Goal: Task Accomplishment & Management: Manage account settings

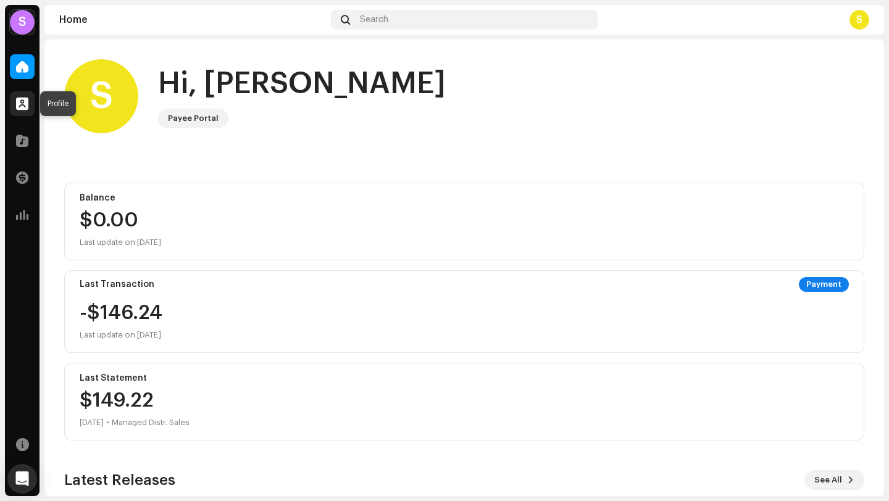
click at [20, 110] on div at bounding box center [22, 103] width 25 height 25
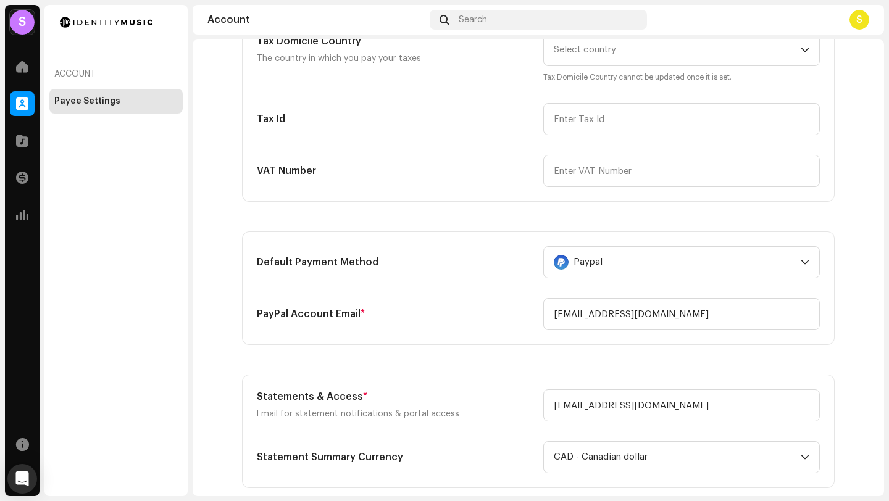
scroll to position [218, 0]
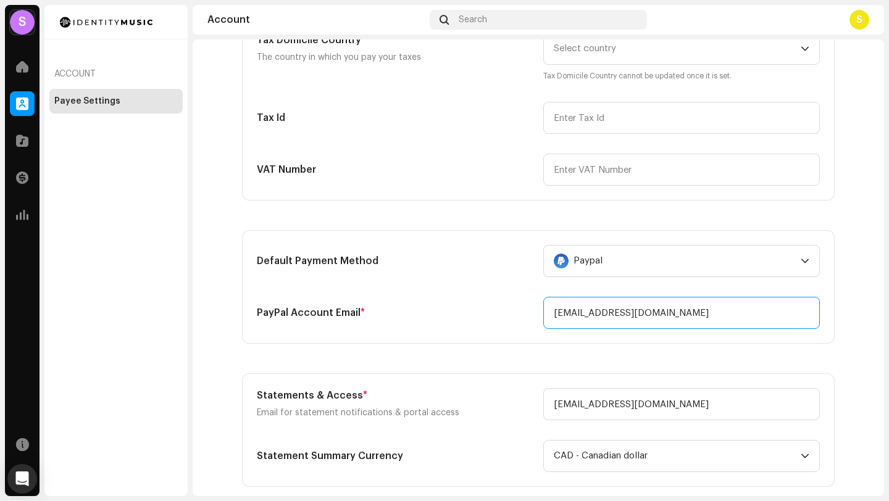
click at [630, 302] on input "[EMAIL_ADDRESS][DOMAIN_NAME]" at bounding box center [681, 313] width 277 height 32
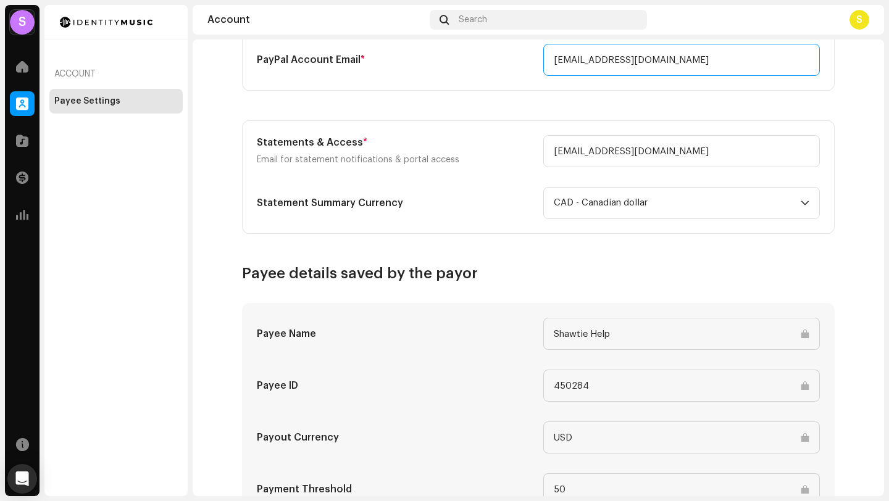
scroll to position [577, 0]
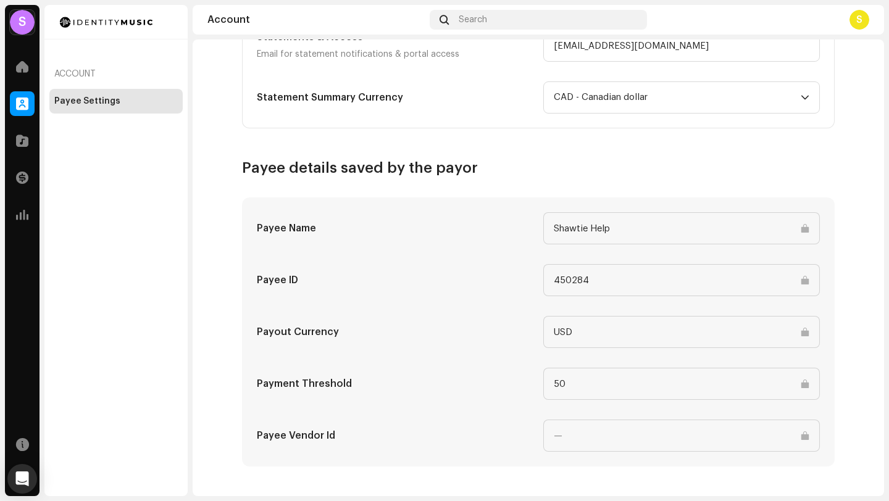
click at [591, 382] on input "50" at bounding box center [681, 384] width 277 height 32
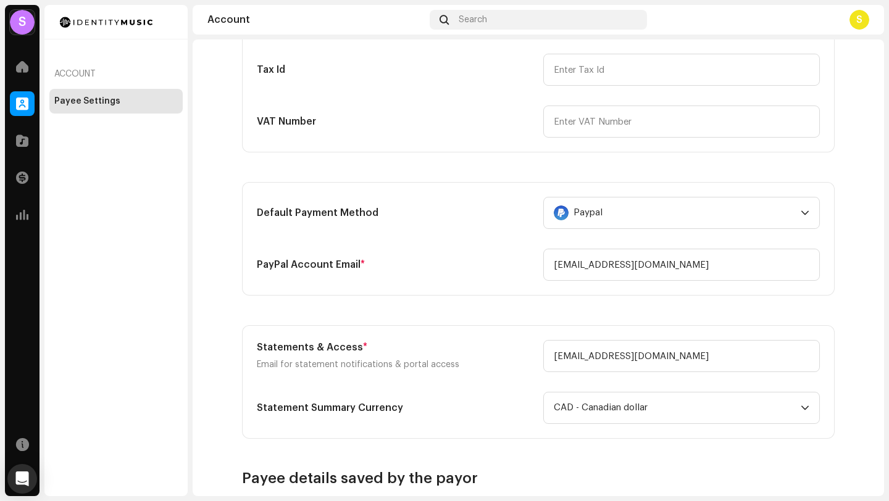
scroll to position [300, 0]
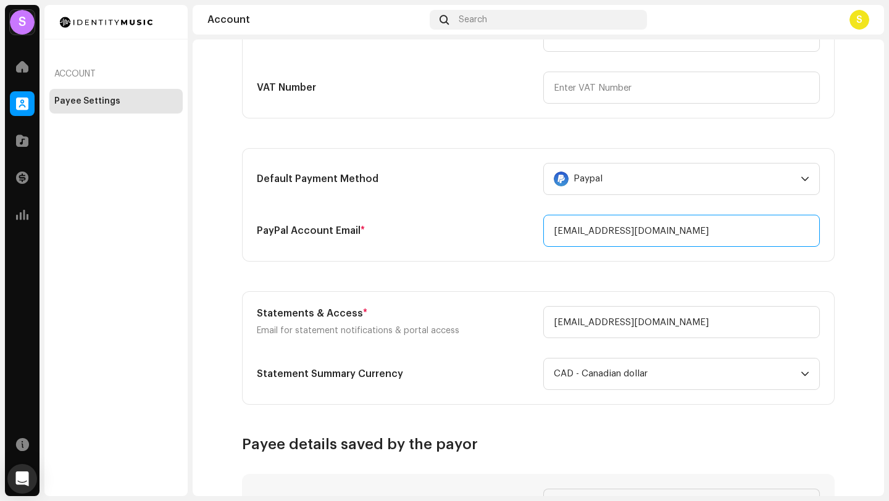
click at [597, 223] on input "[EMAIL_ADDRESS][DOMAIN_NAME]" at bounding box center [681, 231] width 277 height 32
paste input "ansyahardi090"
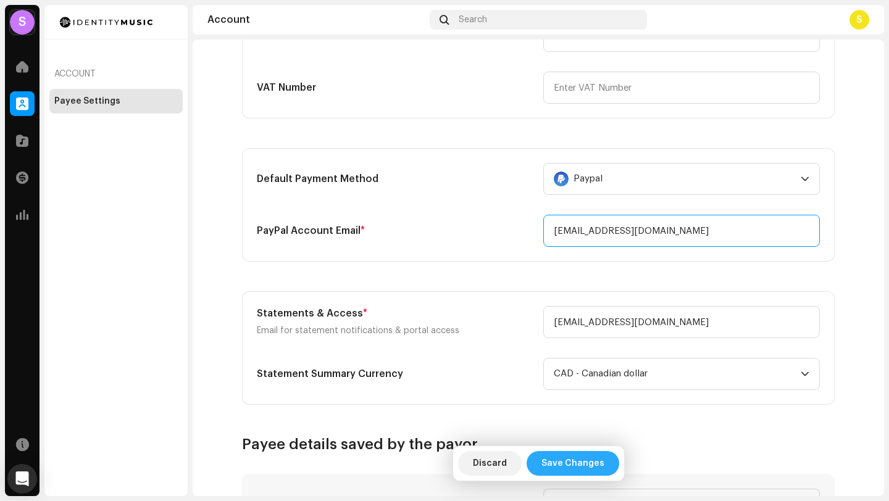
type input "[EMAIL_ADDRESS][DOMAIN_NAME]"
click at [564, 467] on span "Save Changes" at bounding box center [572, 463] width 63 height 25
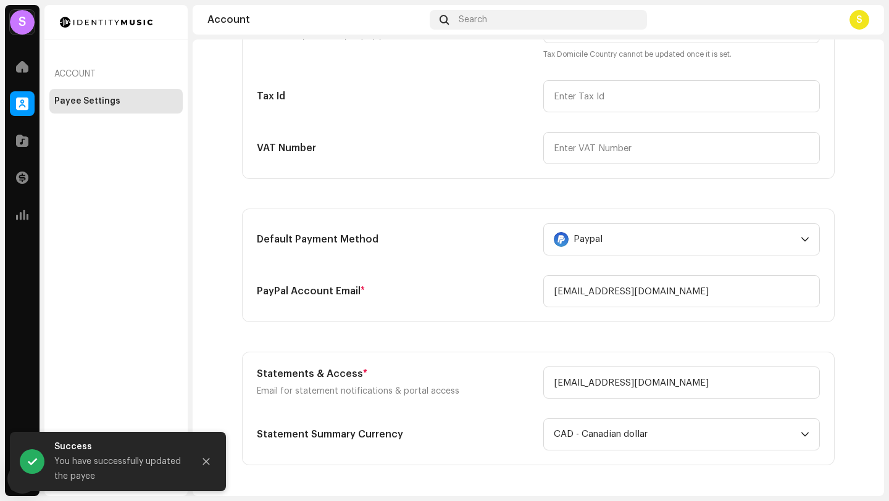
scroll to position [240, 0]
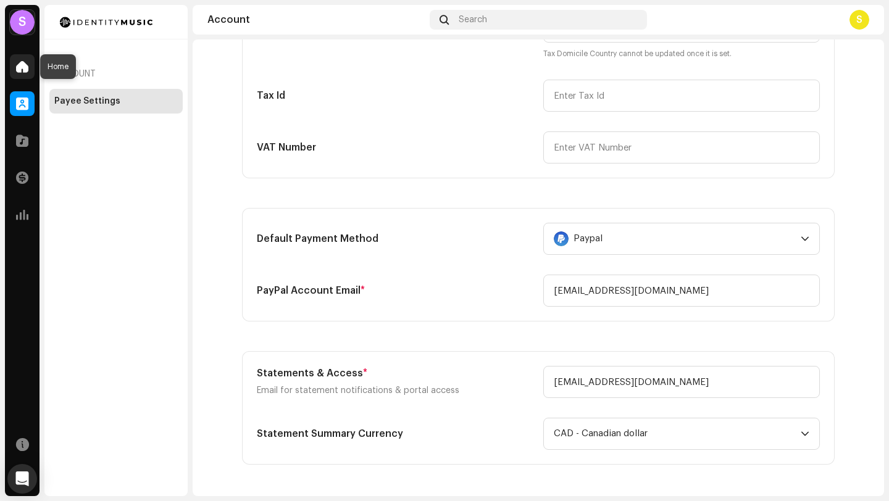
click at [30, 72] on div at bounding box center [22, 66] width 25 height 25
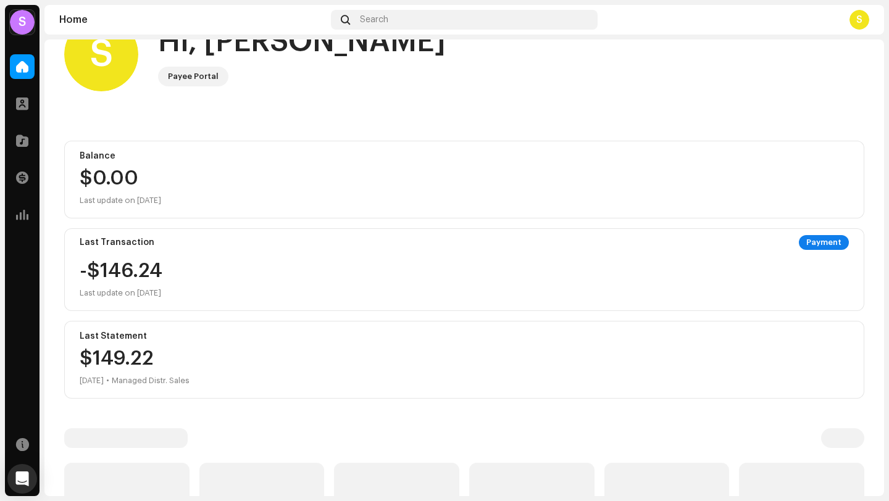
scroll to position [41, 0]
